Goal: Task Accomplishment & Management: Complete application form

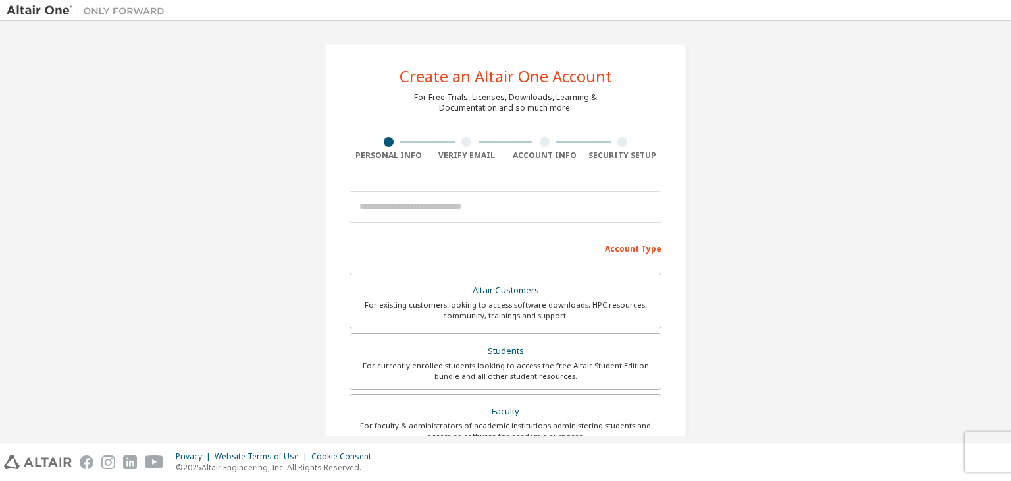
click at [462, 144] on div at bounding box center [466, 142] width 10 height 10
click at [608, 362] on div "For currently enrolled students looking to access the free Altair Student Editi…" at bounding box center [505, 370] width 295 height 21
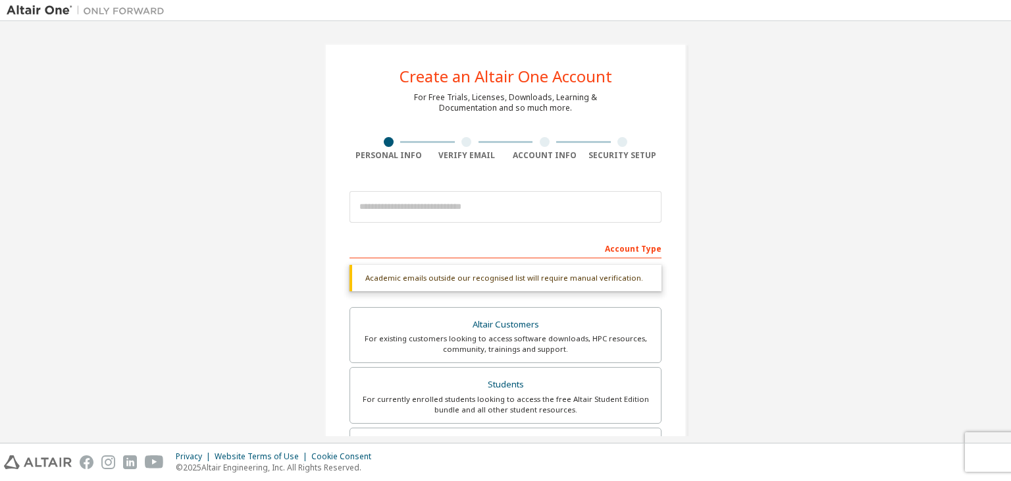
click at [1001, 217] on div "Create an Altair One Account For Free Trials, Licenses, Downloads, Learning & D…" at bounding box center [505, 231] width 1011 height 421
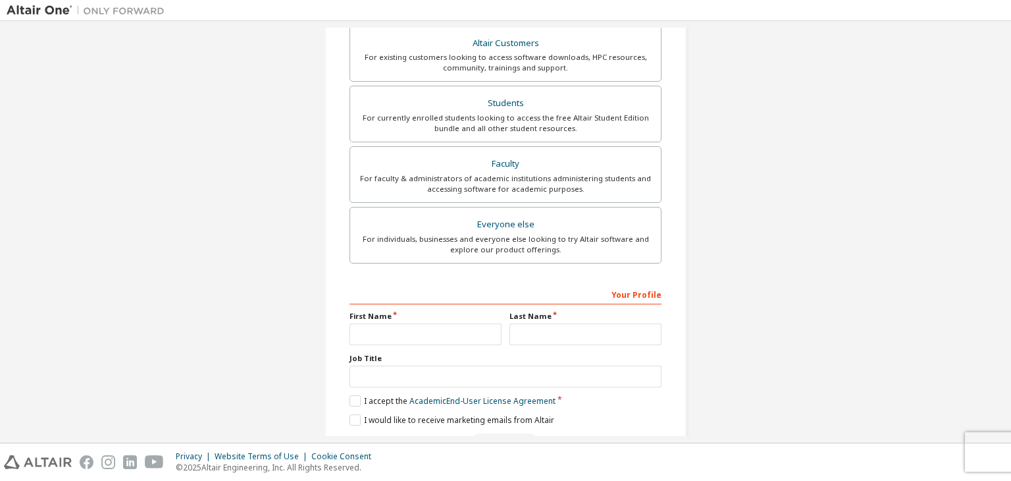
scroll to position [321, 0]
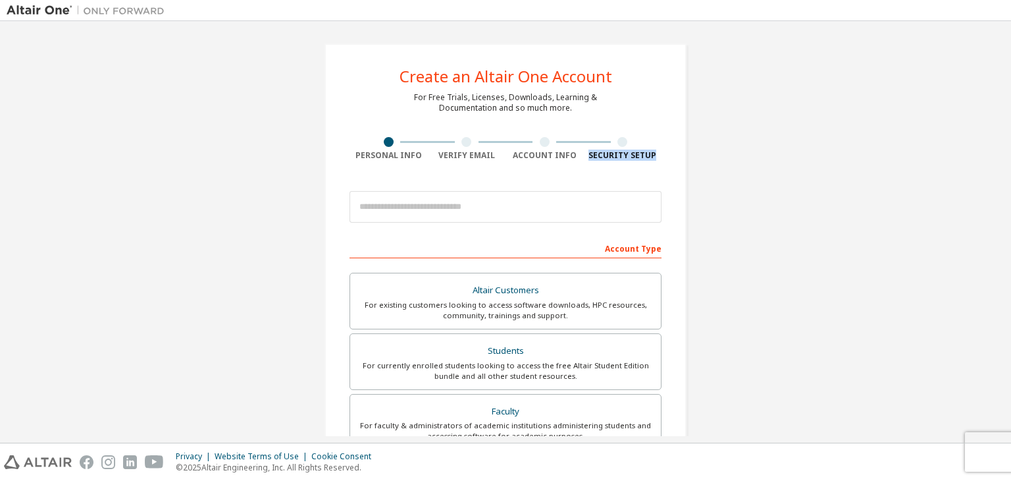
drag, startPoint x: 1004, startPoint y: 87, endPoint x: 1011, endPoint y: 159, distance: 72.1
click at [1011, 159] on div "Create an Altair One Account For Free Trials, Licenses, Downloads, Learning & D…" at bounding box center [505, 231] width 1011 height 421
click at [498, 360] on div "For currently enrolled students looking to access the free Altair Student Editi…" at bounding box center [505, 370] width 295 height 21
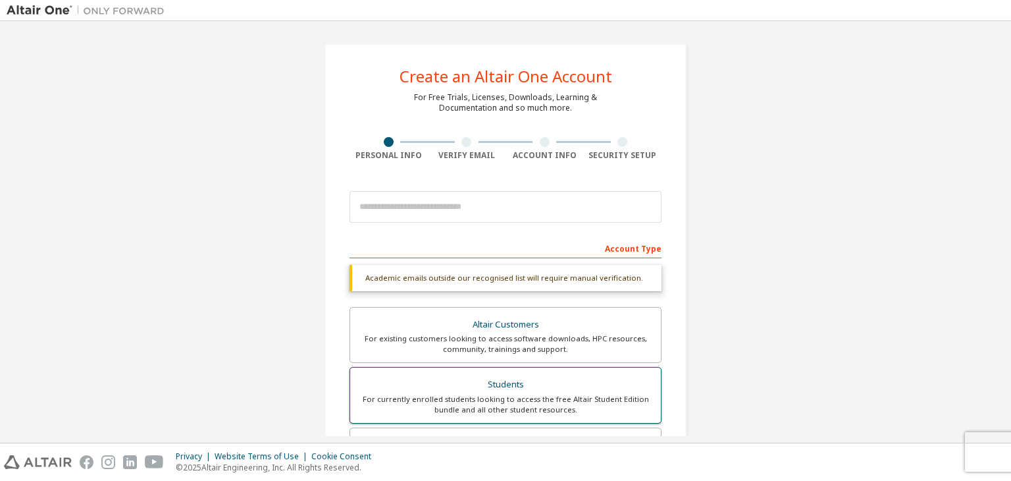
click at [508, 390] on div "Students" at bounding box center [505, 384] width 295 height 18
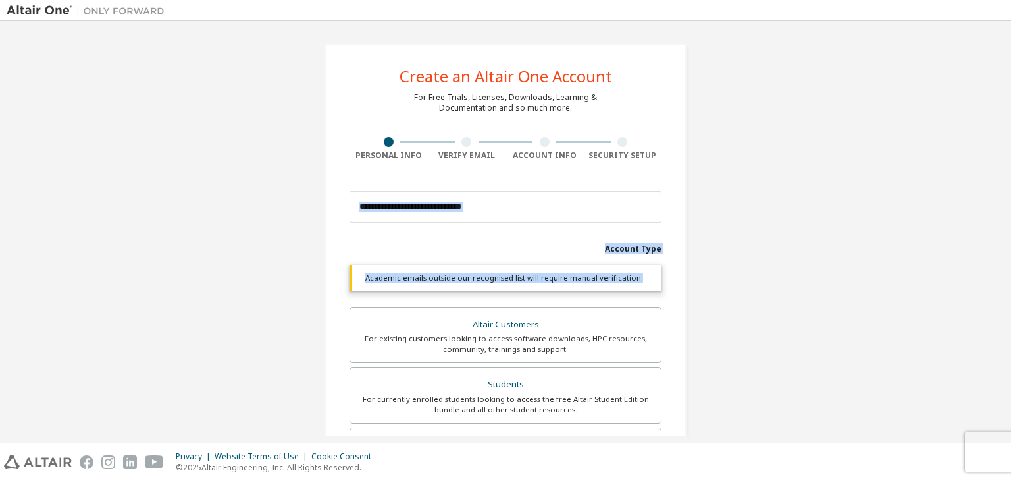
drag, startPoint x: 1007, startPoint y: 155, endPoint x: 1011, endPoint y: 296, distance: 140.3
click at [1011, 296] on div "Create an Altair One Account For Free Trials, Licenses, Downloads, Learning & D…" at bounding box center [505, 231] width 1011 height 421
click at [906, 259] on div "Create an Altair One Account For Free Trials, Licenses, Downloads, Learning & D…" at bounding box center [506, 393] width 998 height 731
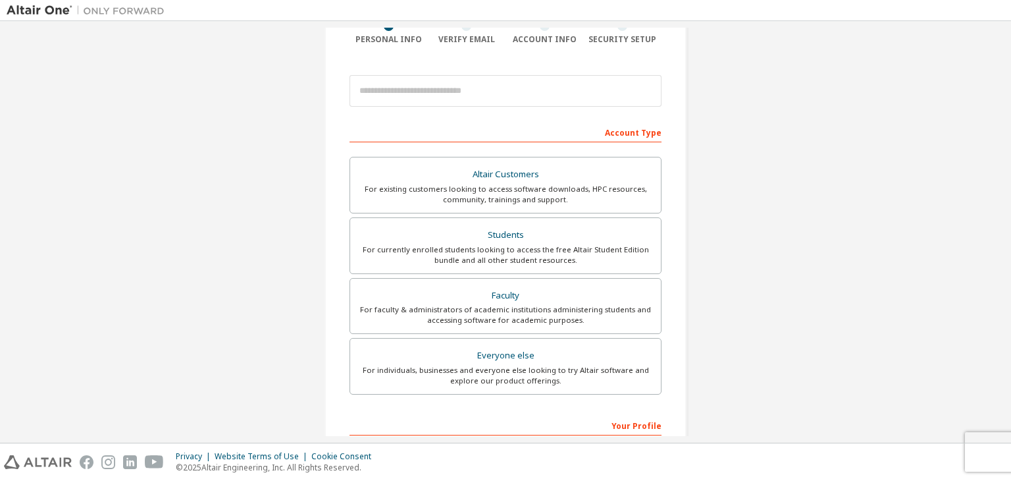
scroll to position [111, 0]
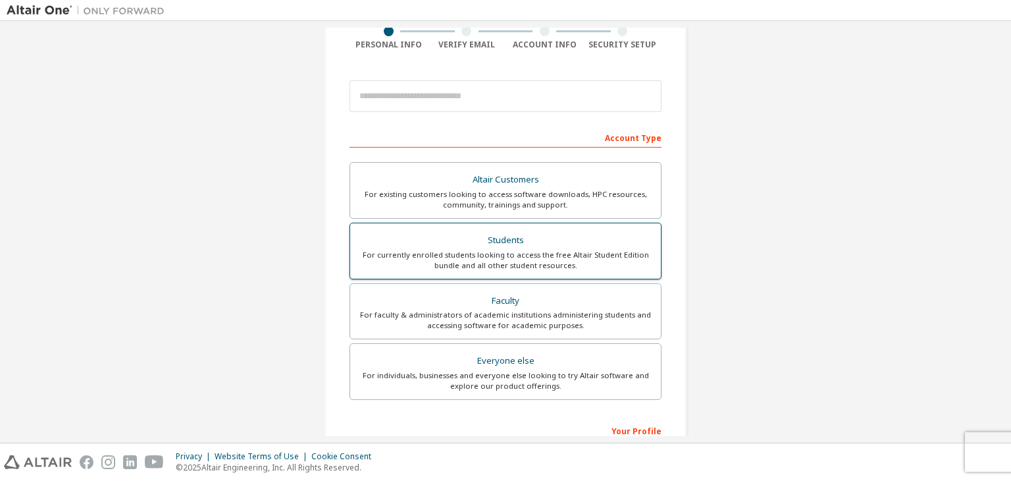
click at [587, 250] on div "For currently enrolled students looking to access the free Altair Student Editi…" at bounding box center [505, 260] width 295 height 21
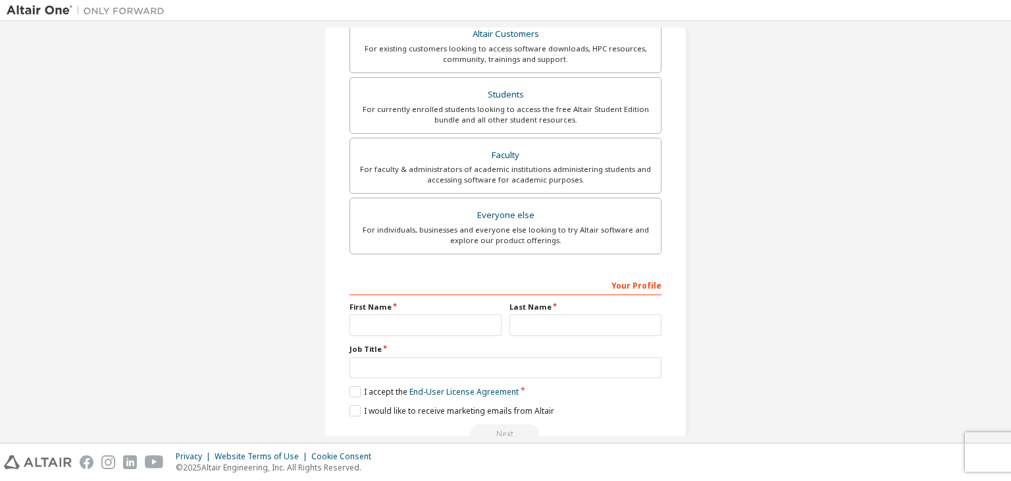
scroll to position [286, 0]
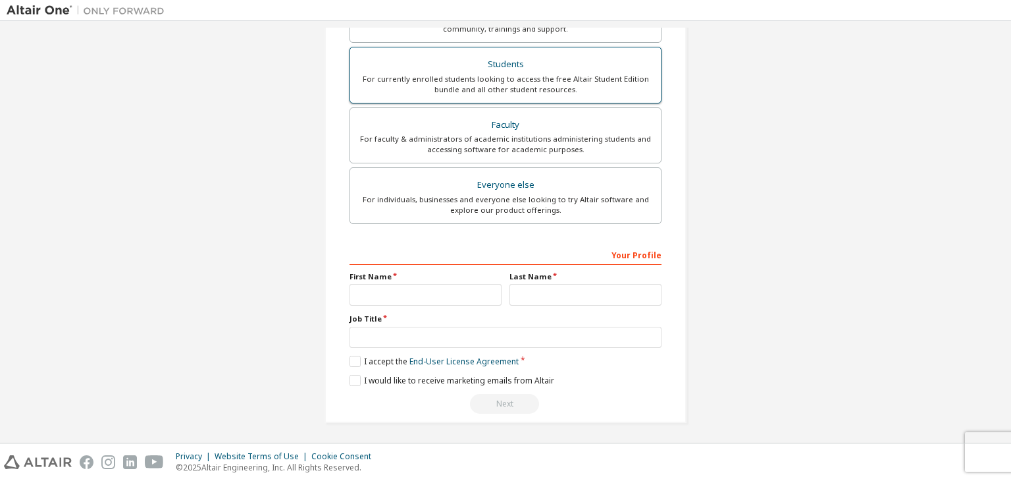
click at [625, 86] on div "For currently enrolled students looking to access the free Altair Student Editi…" at bounding box center [505, 84] width 295 height 21
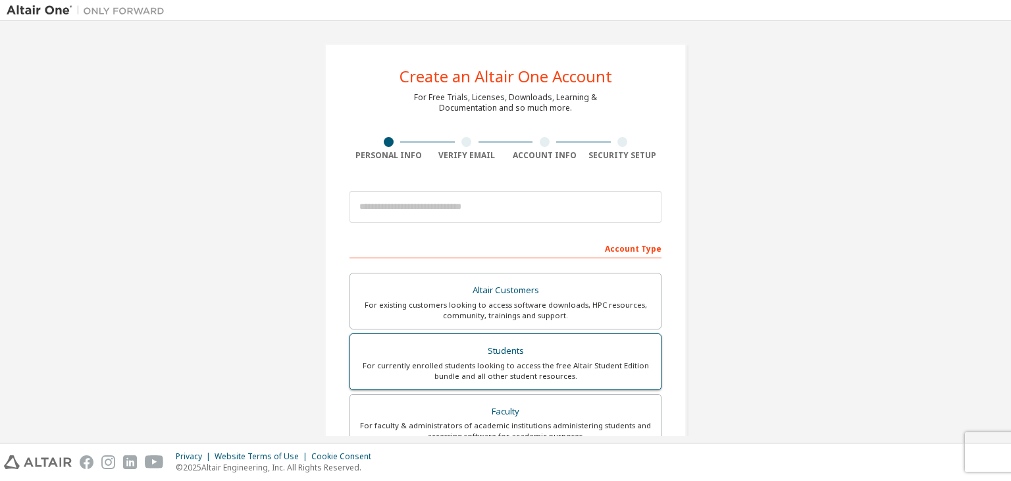
click at [496, 352] on div "Students" at bounding box center [505, 351] width 295 height 18
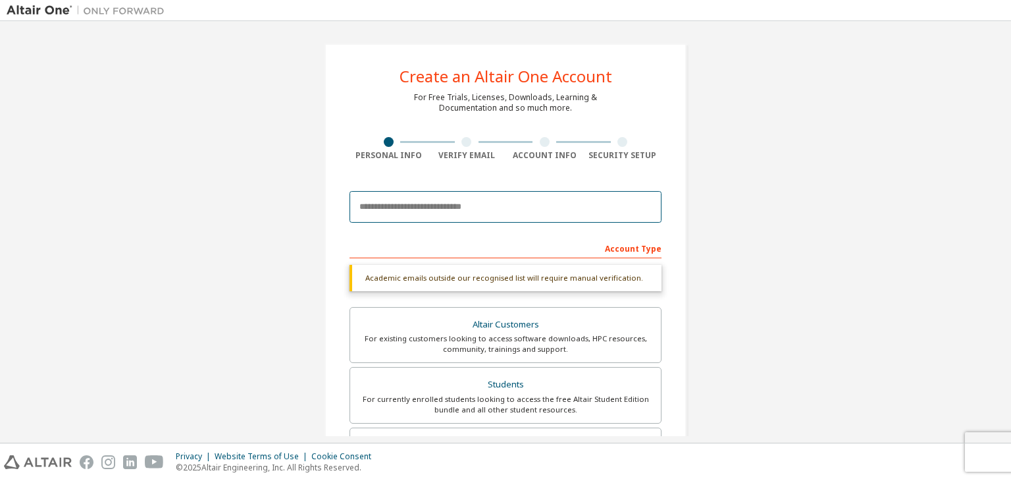
click at [453, 207] on input "email" at bounding box center [506, 207] width 312 height 32
type input "**********"
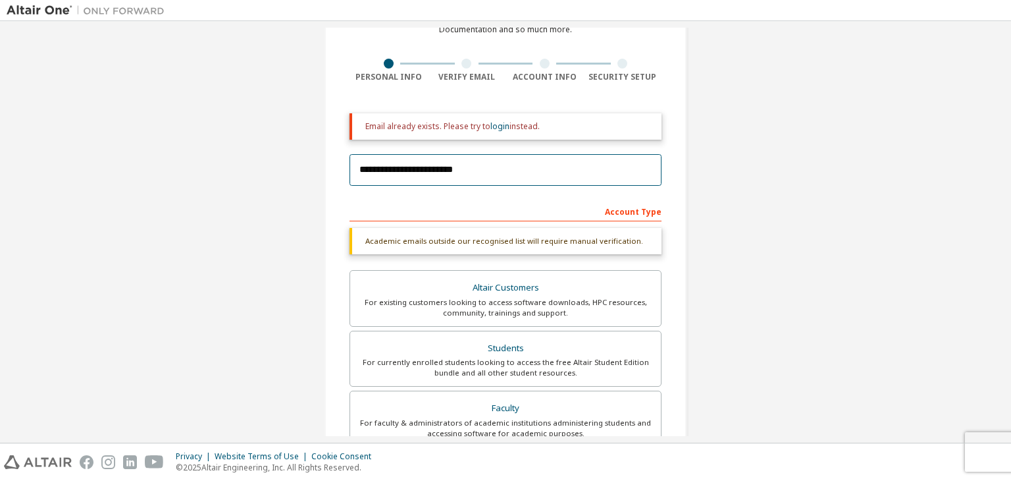
scroll to position [82, 0]
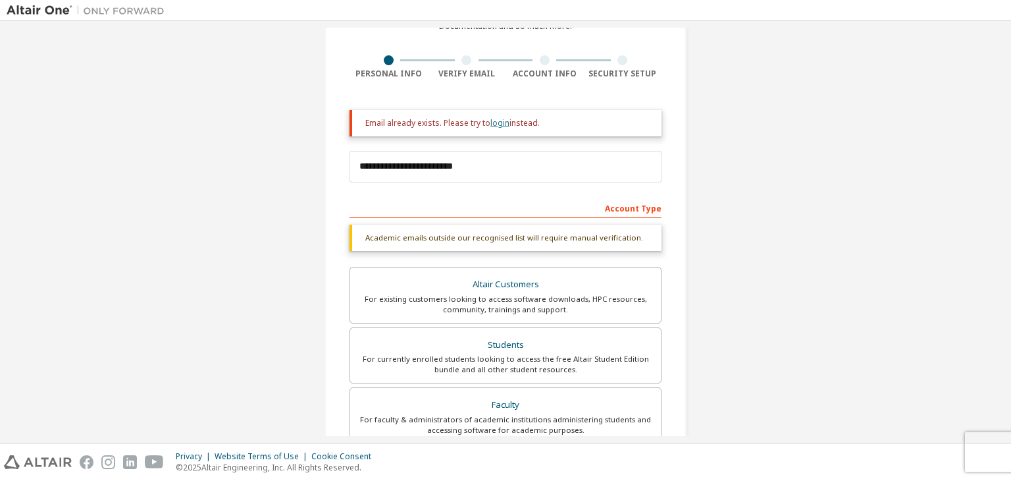
click at [500, 119] on link "login" at bounding box center [499, 122] width 19 height 11
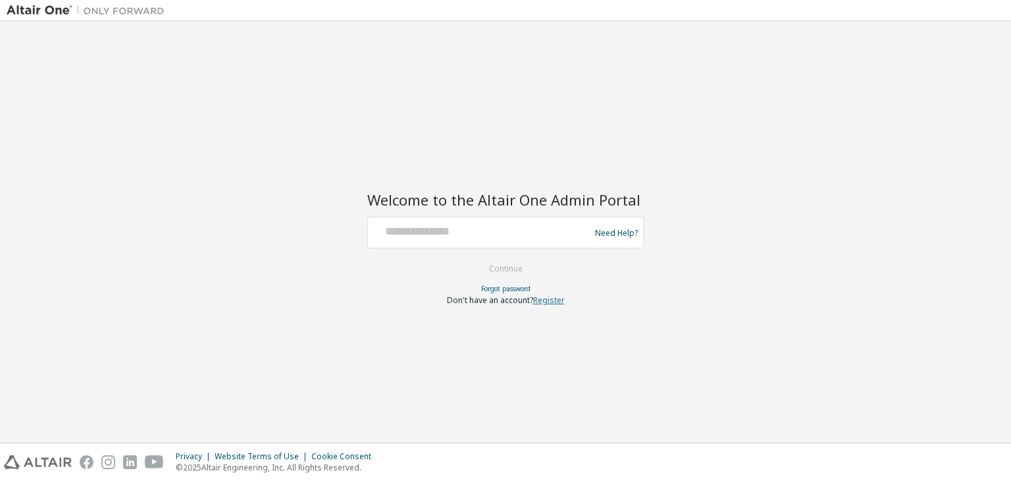
click at [553, 297] on link "Register" at bounding box center [549, 299] width 32 height 11
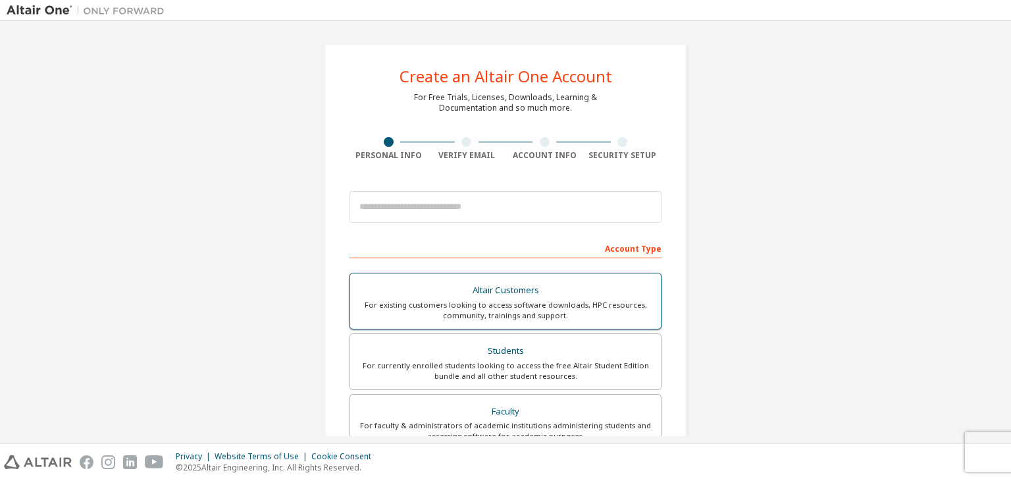
click at [577, 284] on div "Altair Customers" at bounding box center [505, 290] width 295 height 18
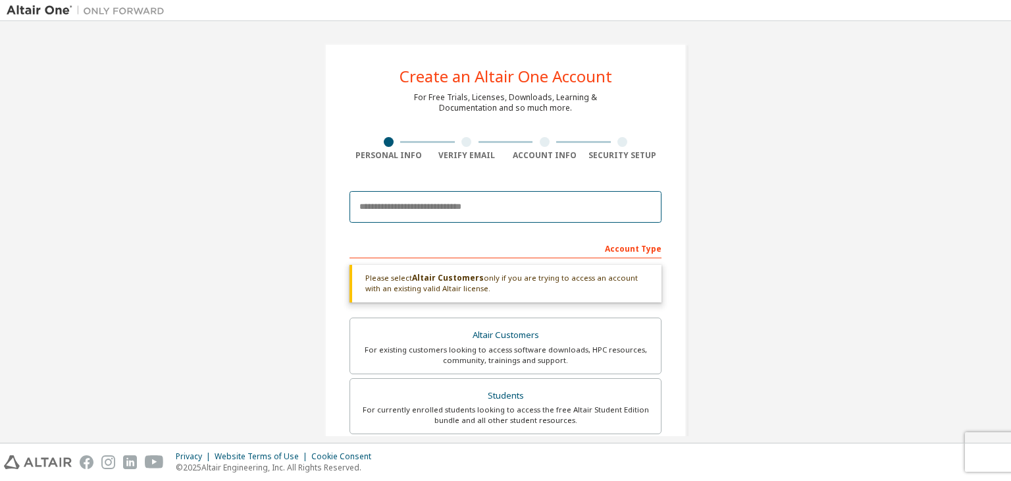
click at [377, 215] on input "email" at bounding box center [506, 207] width 312 height 32
type input "**********"
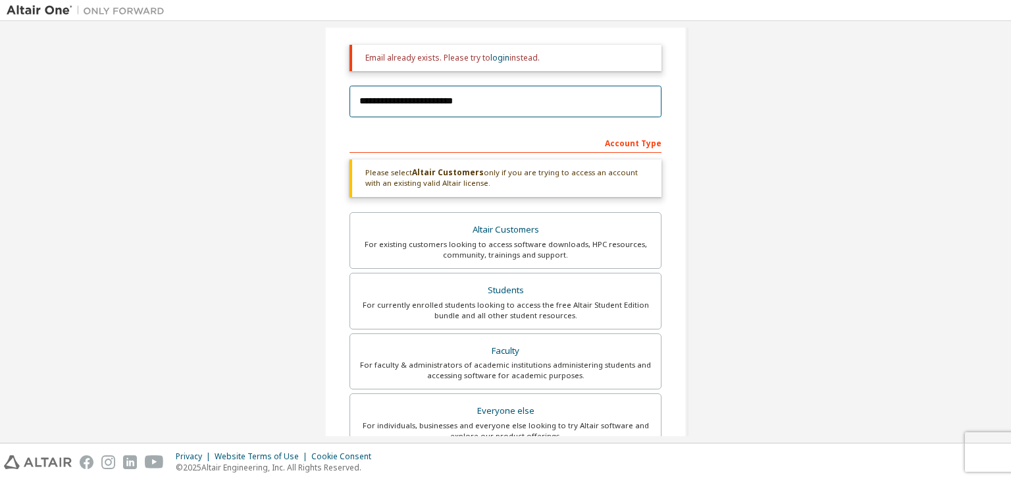
scroll to position [175, 0]
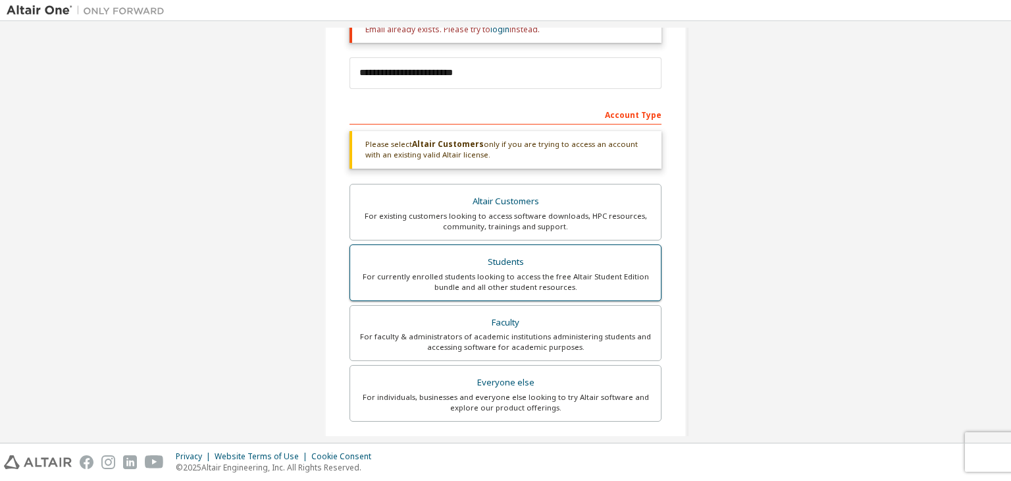
click at [525, 275] on div "For currently enrolled students looking to access the free Altair Student Editi…" at bounding box center [505, 281] width 295 height 21
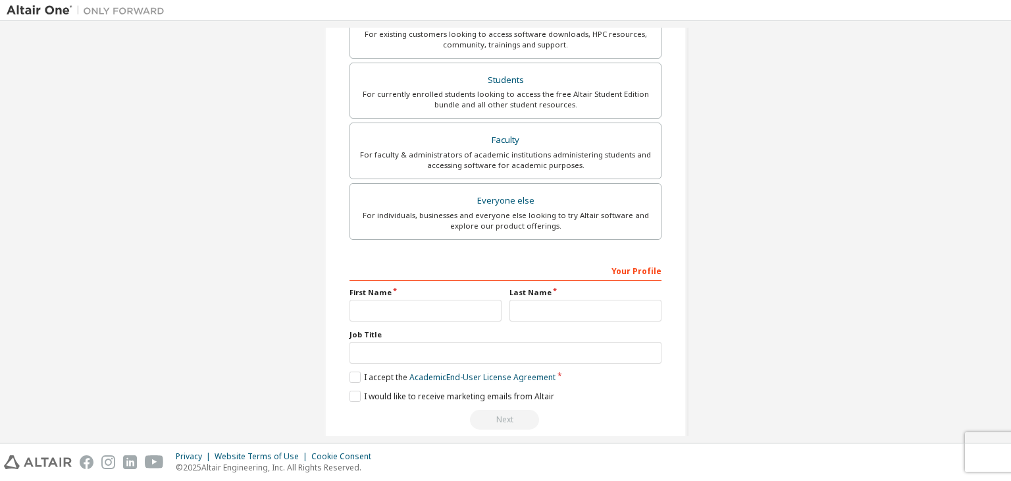
scroll to position [362, 0]
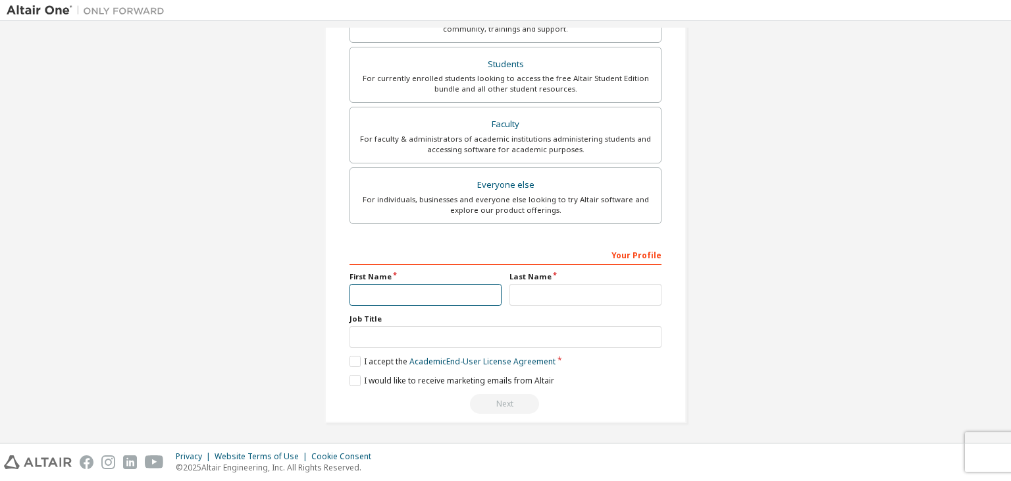
click at [355, 297] on input "text" at bounding box center [426, 295] width 152 height 22
type input "****"
click at [535, 291] on input "text" at bounding box center [586, 295] width 152 height 22
type input "*****"
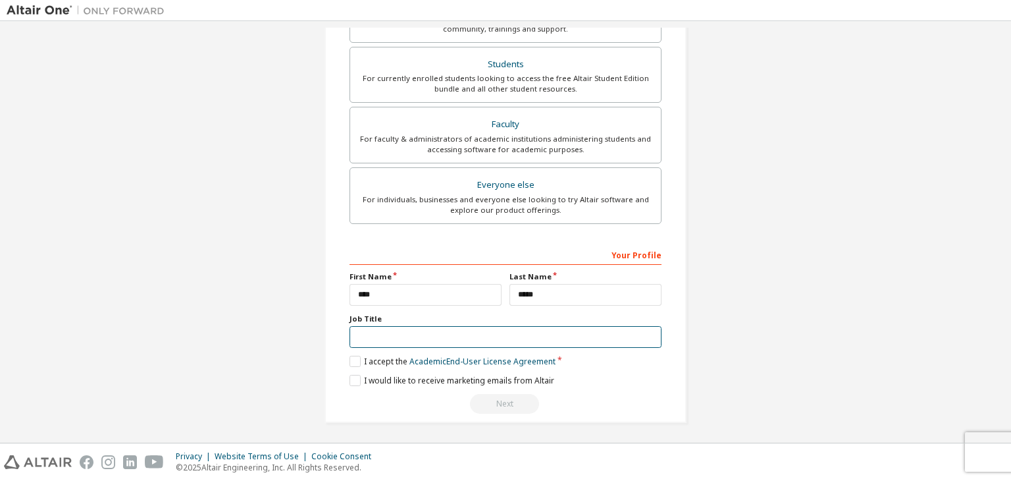
click at [423, 337] on input "text" at bounding box center [506, 337] width 312 height 22
type input "*******"
click at [352, 357] on label "I accept the Academic End-User License Agreement" at bounding box center [453, 360] width 206 height 11
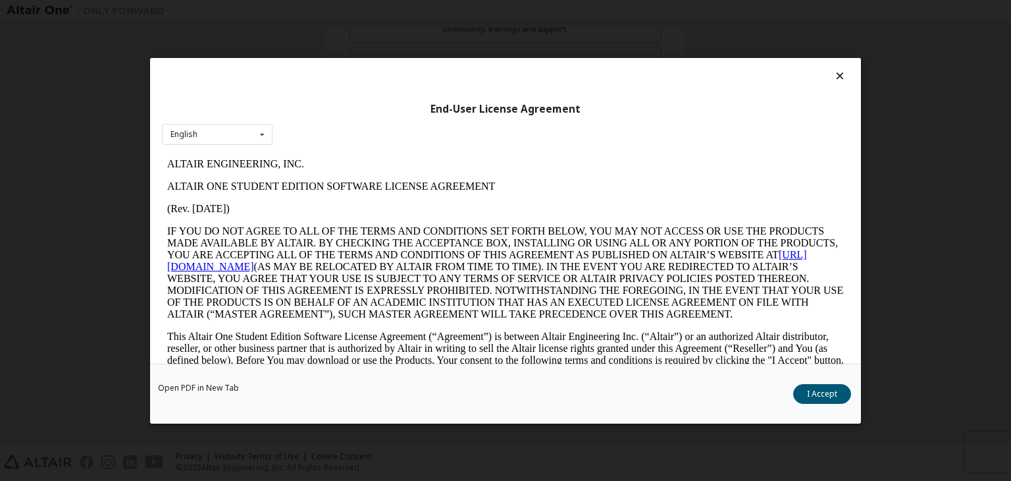
scroll to position [0, 0]
click at [262, 136] on icon at bounding box center [262, 134] width 16 height 20
click at [817, 391] on button "I Accept" at bounding box center [822, 394] width 58 height 20
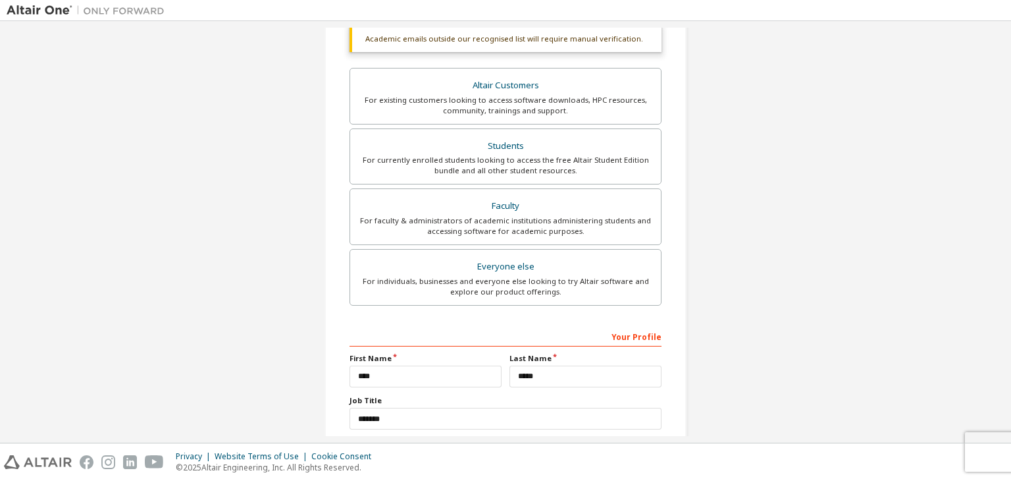
scroll to position [362, 0]
